Goal: Find contact information: Find contact information

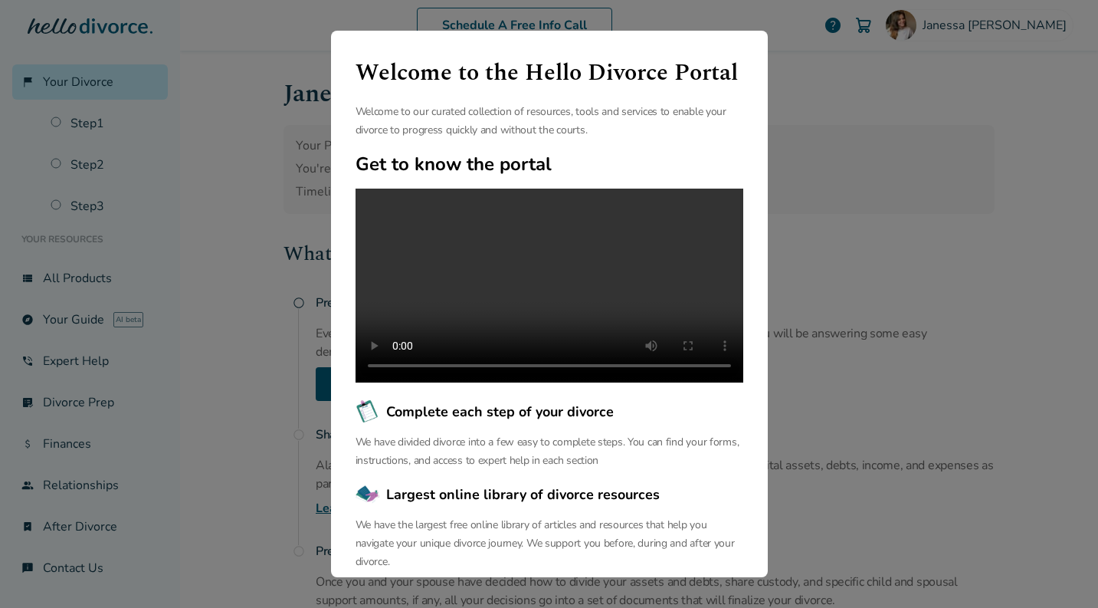
click at [864, 120] on div "Welcome to the Hello Divorce Portal Welcome to our curated collection of resour…" at bounding box center [549, 304] width 1098 height 608
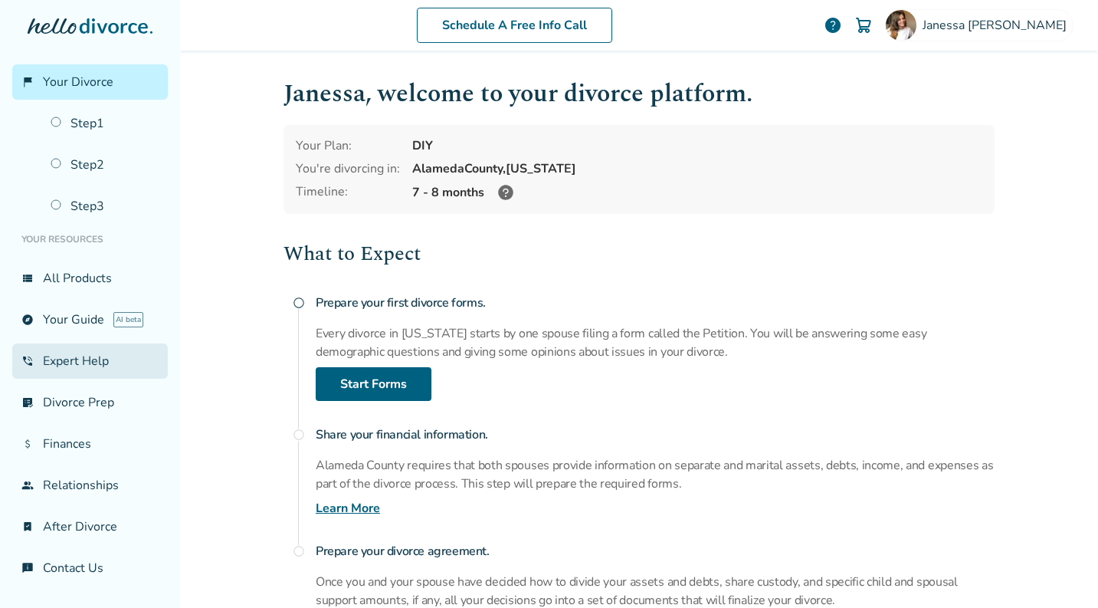
click at [77, 362] on link "phone_in_talk Expert Help" at bounding box center [90, 360] width 156 height 35
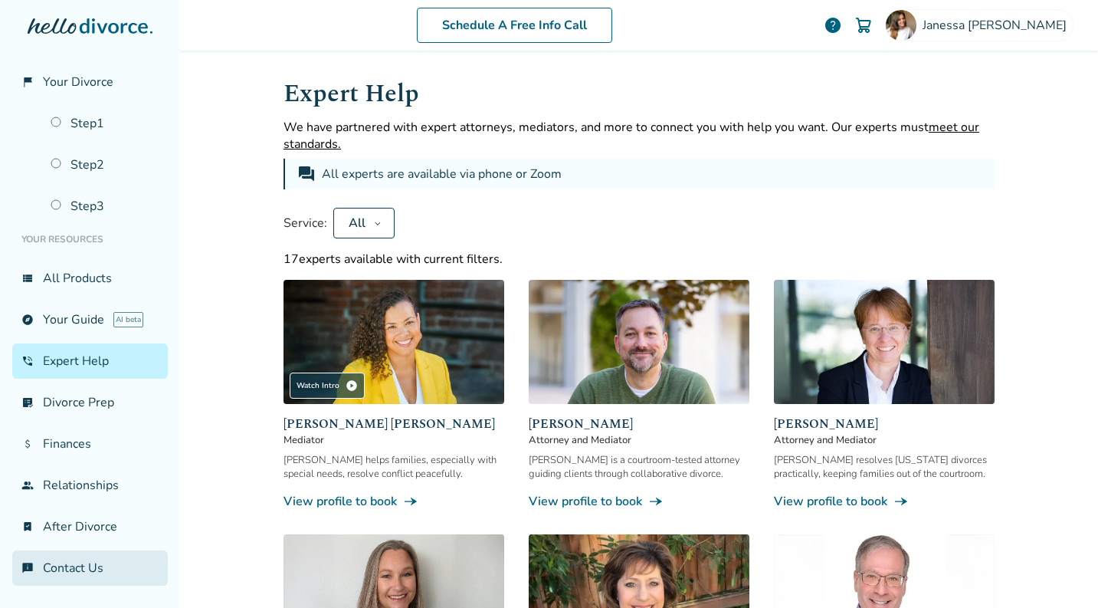
click at [84, 554] on link "chat_info Contact Us" at bounding box center [90, 567] width 156 height 35
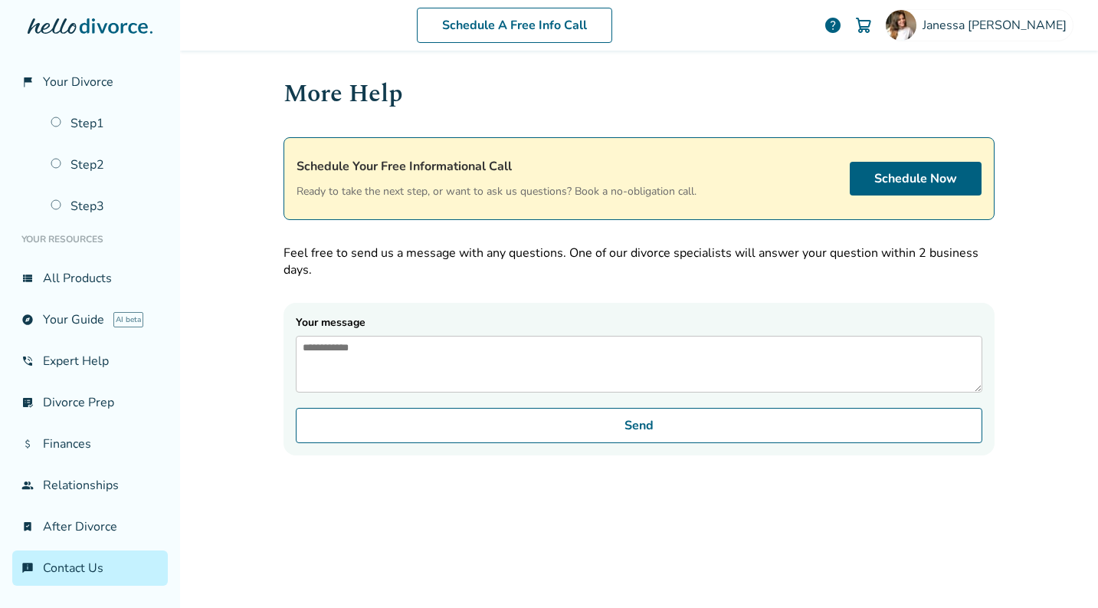
scroll to position [103, 0]
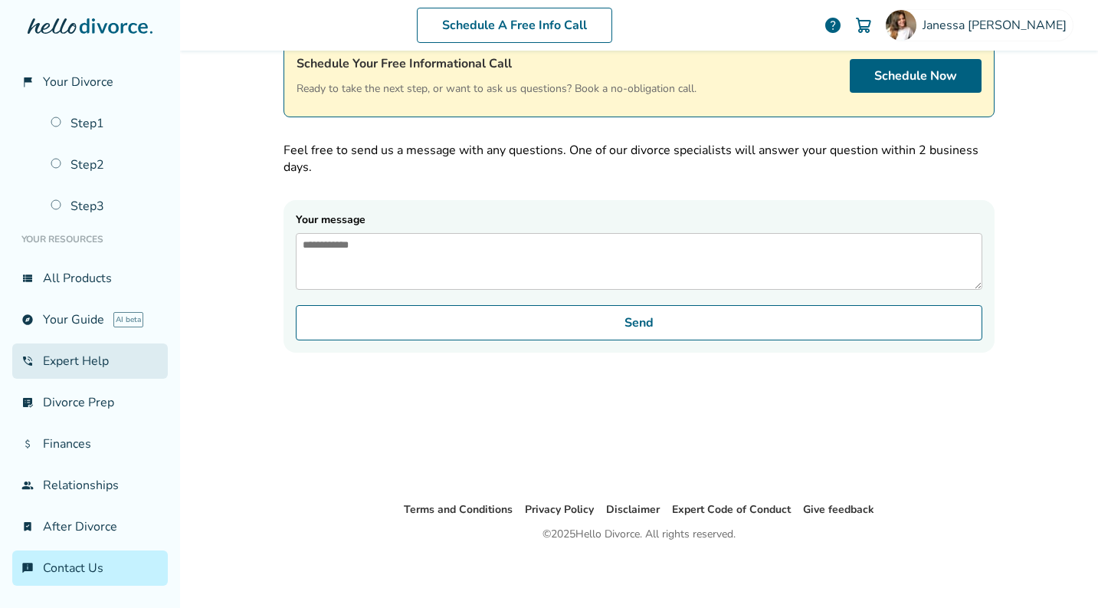
click at [93, 355] on link "phone_in_talk Expert Help" at bounding box center [90, 360] width 156 height 35
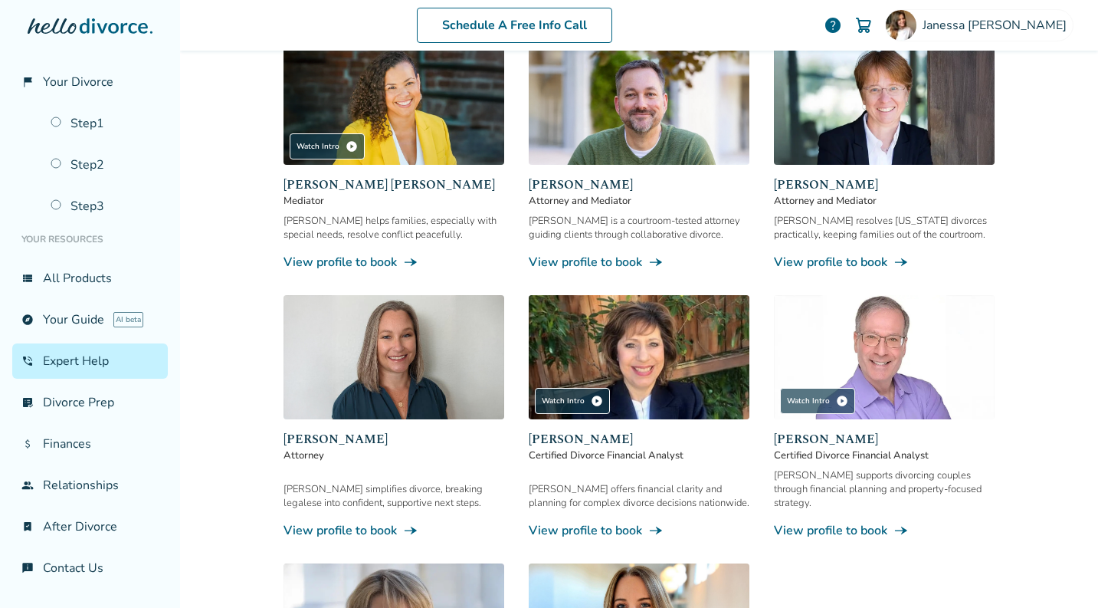
scroll to position [244, 0]
